Goal: Task Accomplishment & Management: Use online tool/utility

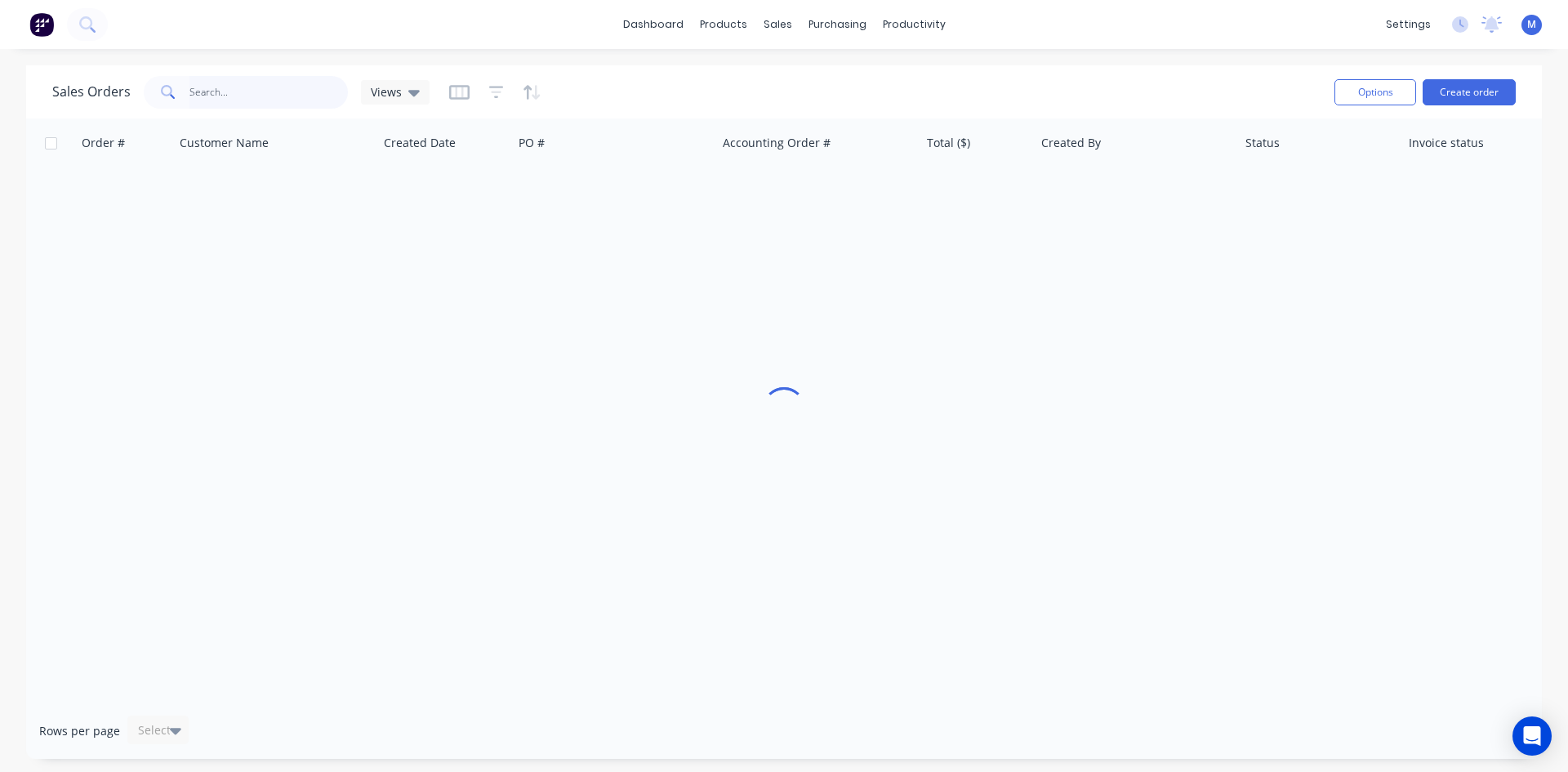
click at [251, 92] on input "text" at bounding box center [269, 92] width 160 height 32
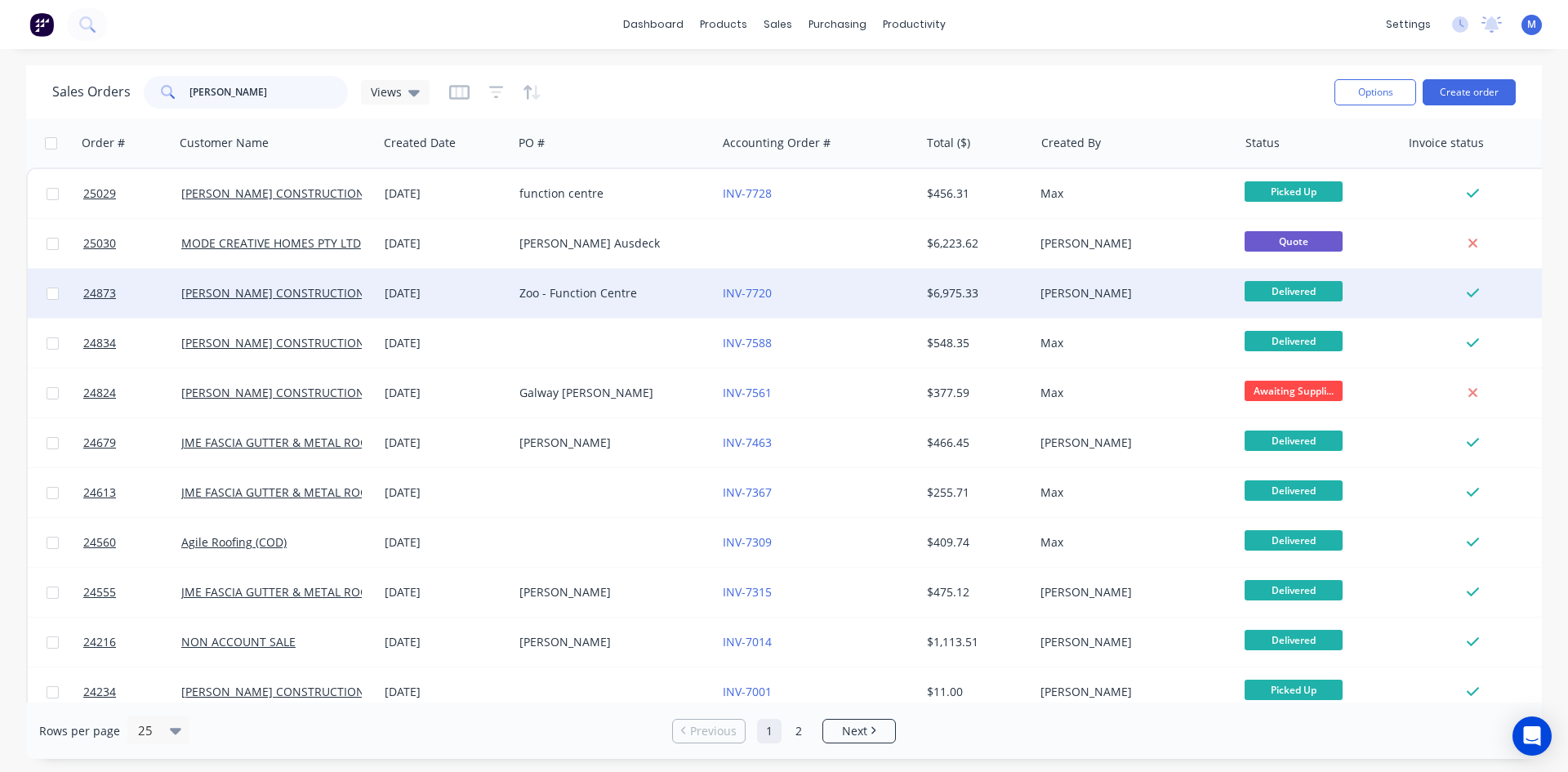
type input "[PERSON_NAME]"
click at [667, 292] on div "Zoo - Function Centre" at bounding box center [610, 293] width 181 height 16
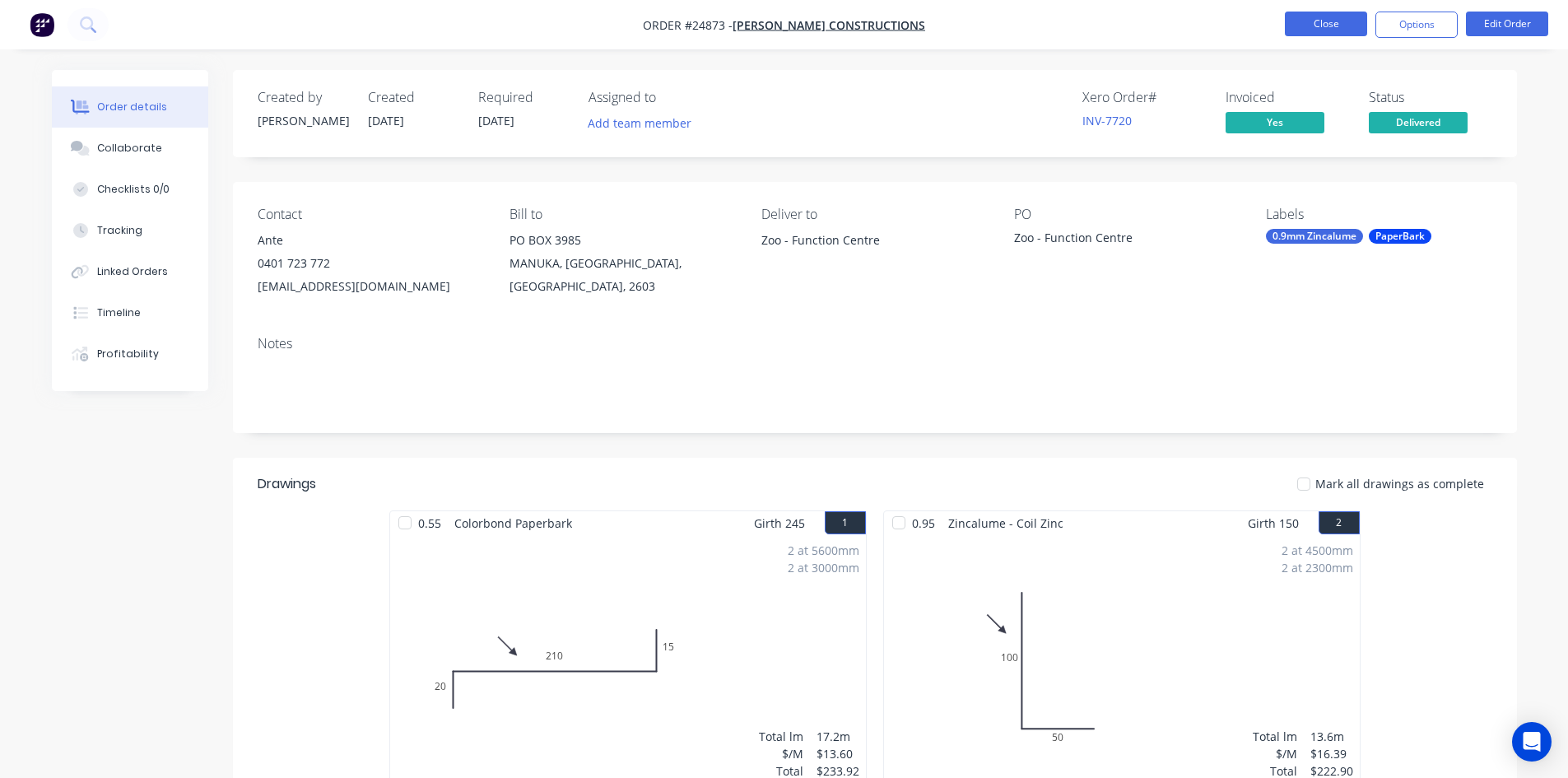
click at [1314, 26] on button "Close" at bounding box center [1325, 23] width 82 height 24
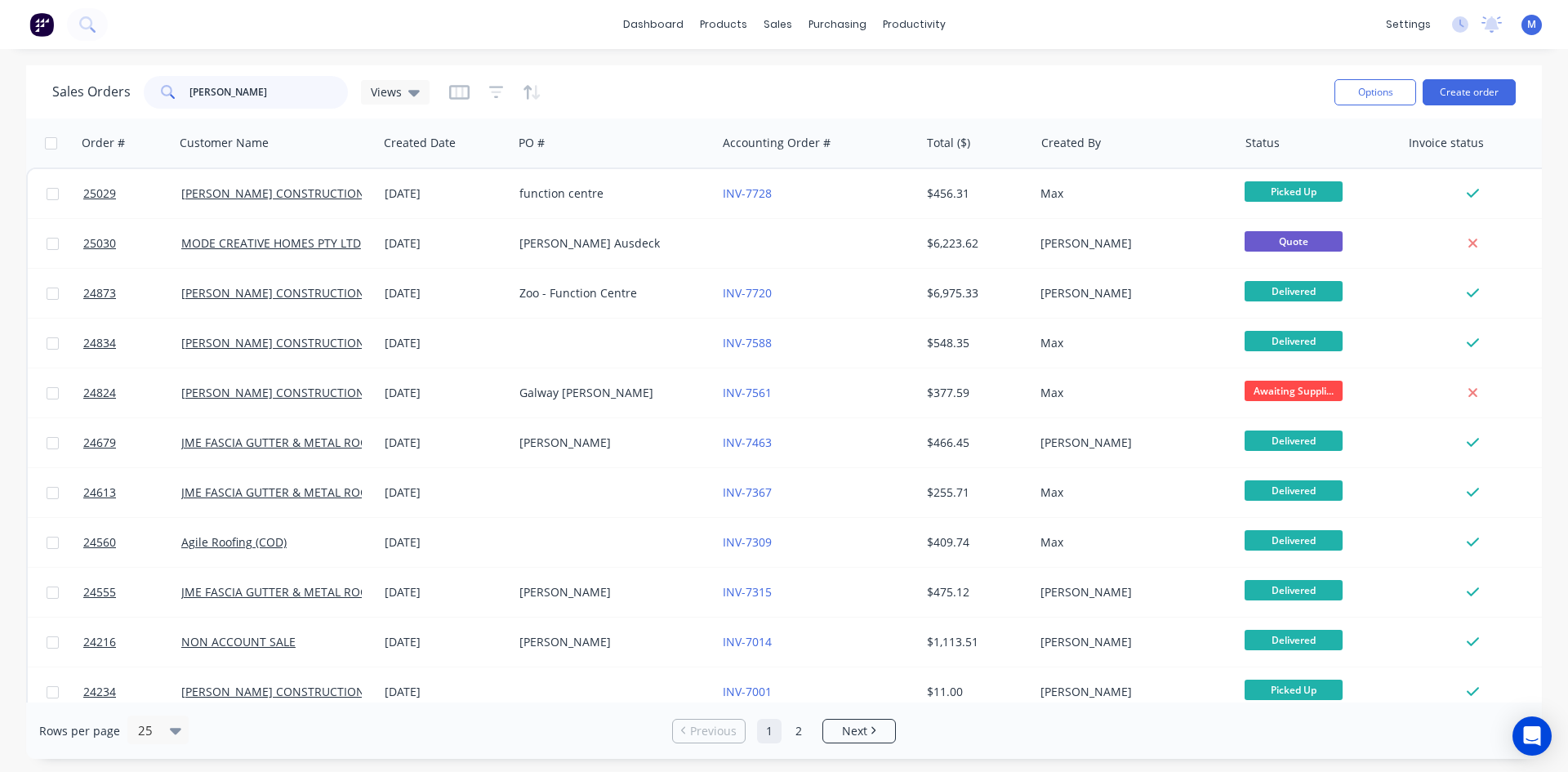
drag, startPoint x: 257, startPoint y: 96, endPoint x: 115, endPoint y: 74, distance: 143.7
click at [115, 74] on div "Sales Orders [PERSON_NAME] Views" at bounding box center [687, 91] width 1269 height 40
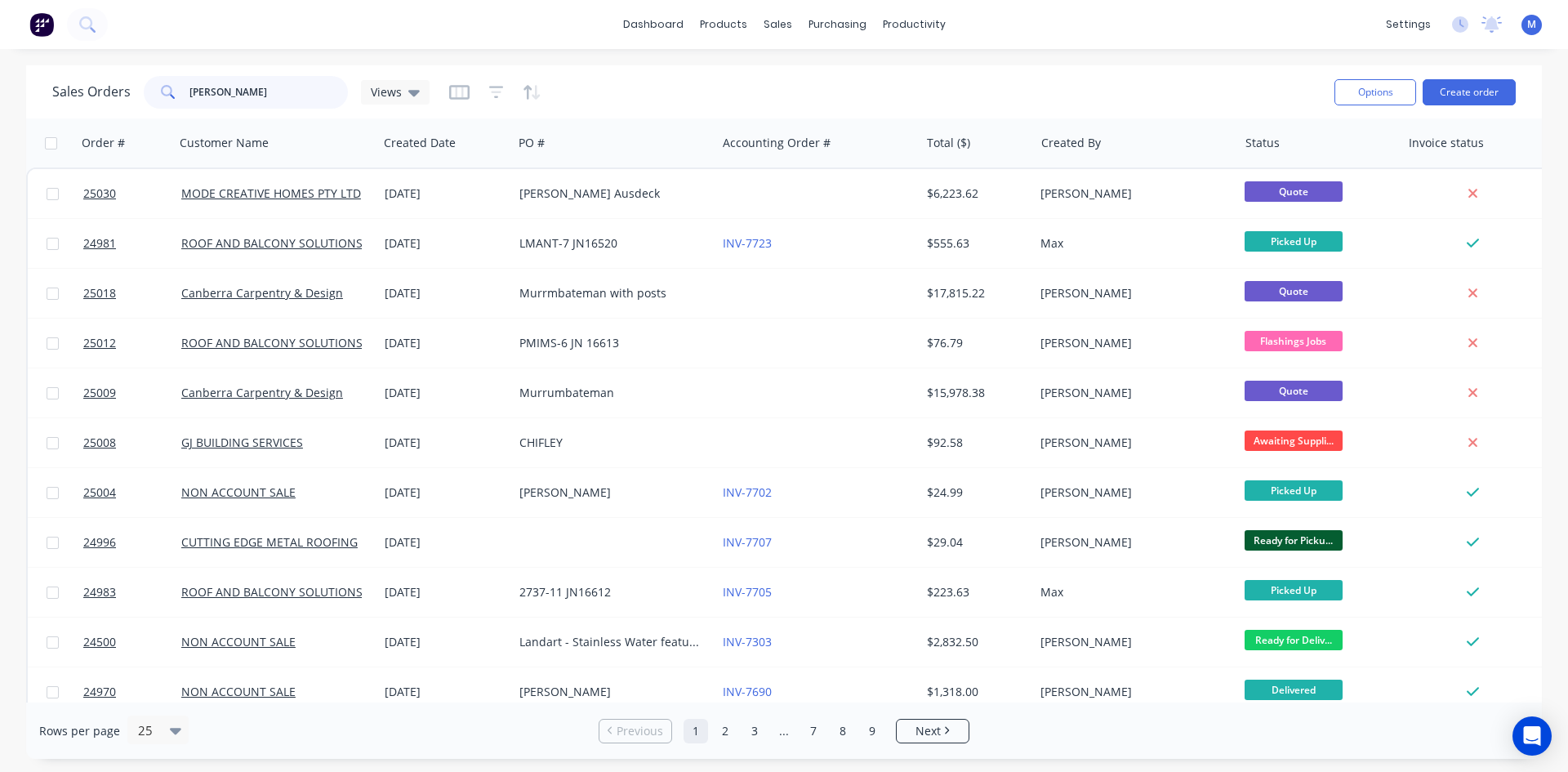
type input "[PERSON_NAME]"
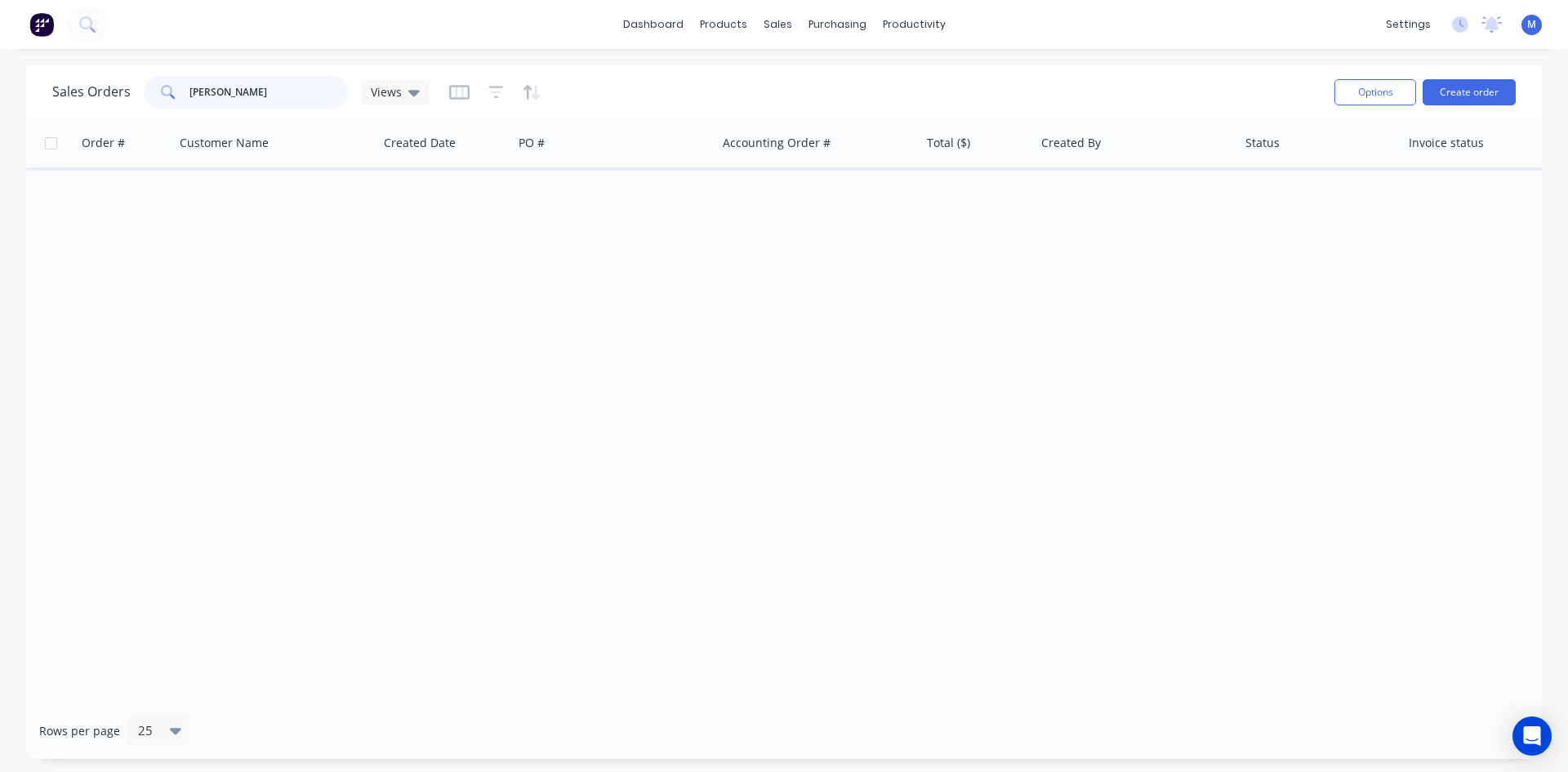
drag, startPoint x: 264, startPoint y: 95, endPoint x: 46, endPoint y: 97, distance: 218.0
click at [51, 97] on div "Sales Orders [PERSON_NAME] Views Options Create order" at bounding box center [784, 91] width 1516 height 53
